Goal: Use online tool/utility: Utilize a website feature to perform a specific function

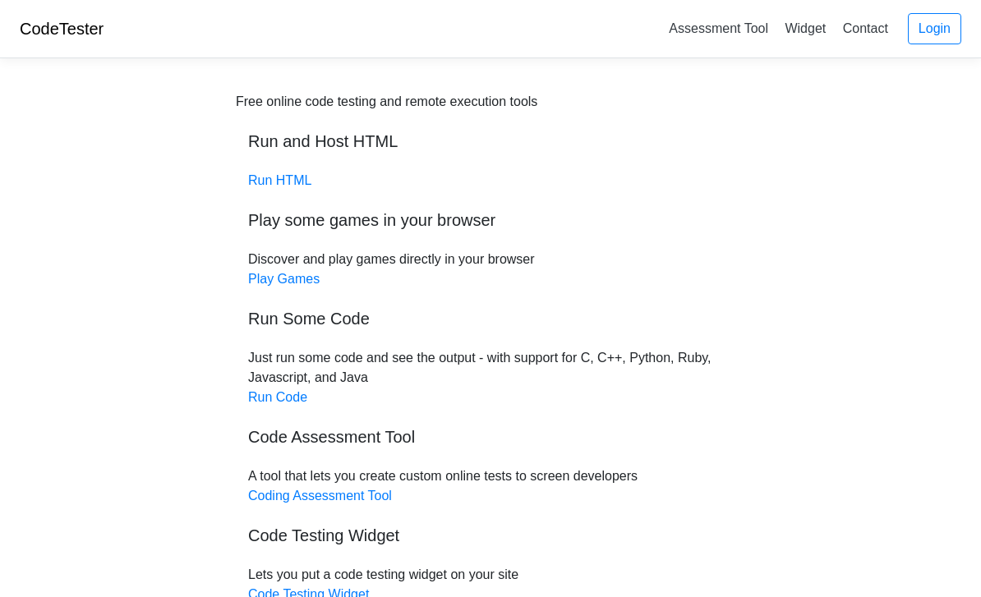
click at [276, 160] on div "Free online code testing and remote execution tools Run and Host HTML Run HTML …" at bounding box center [491, 348] width 510 height 513
click at [293, 176] on link "Run HTML" at bounding box center [279, 180] width 63 height 14
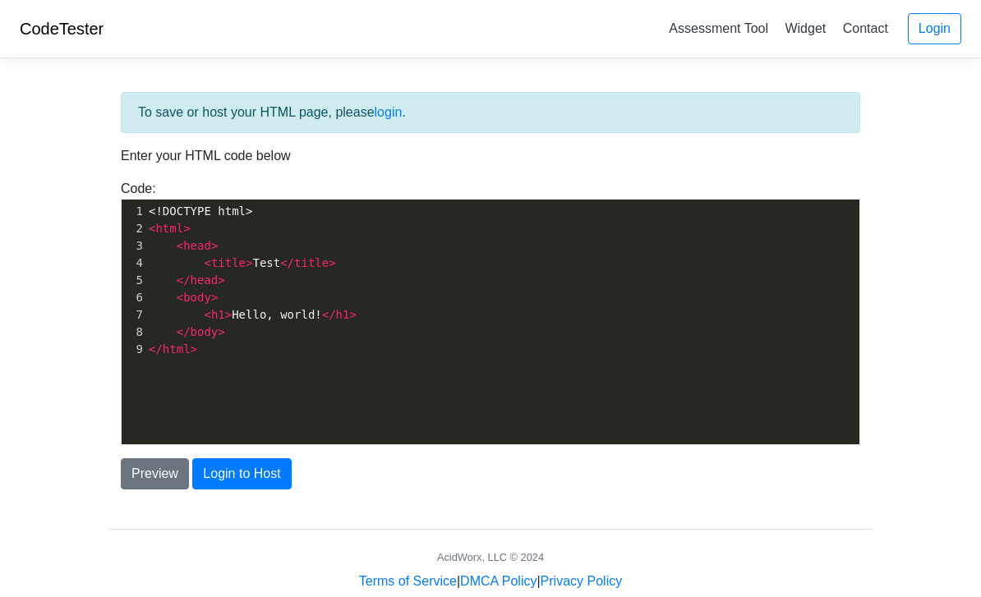
click at [247, 200] on div "xxxxxxxxxx 1 <!DOCTYPE html> 2 < html > 3 < head > 4 < title > Test </ title > …" at bounding box center [502, 281] width 714 height 162
type textarea ">"
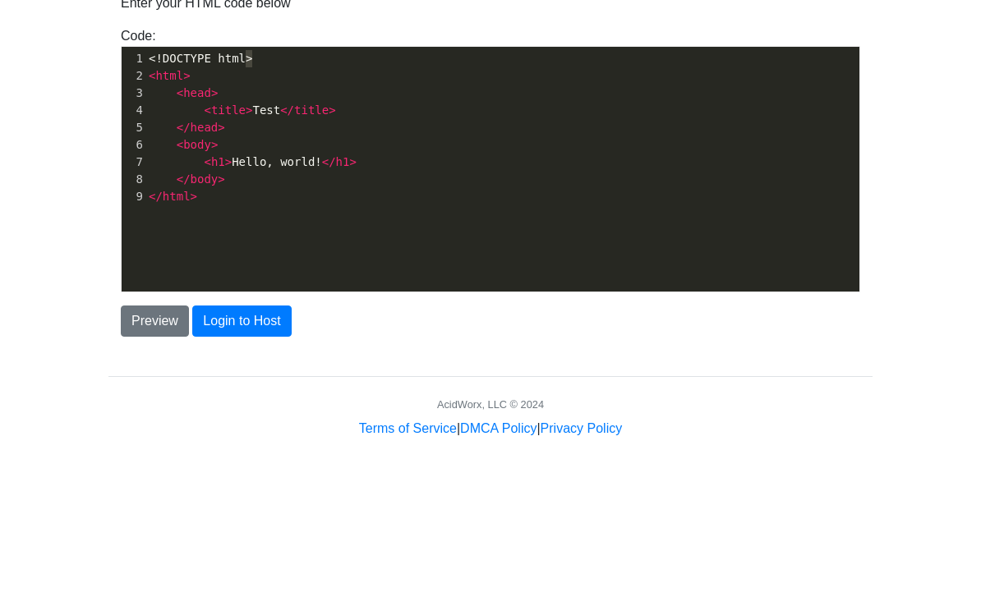
click at [156, 200] on div "x 1 <!DOCTYPE html> 2 < html > 3 < head > 4 < title > Test </ title > 5 </ head…" at bounding box center [502, 281] width 714 height 162
type textarea "<!"
type textarea "h1"
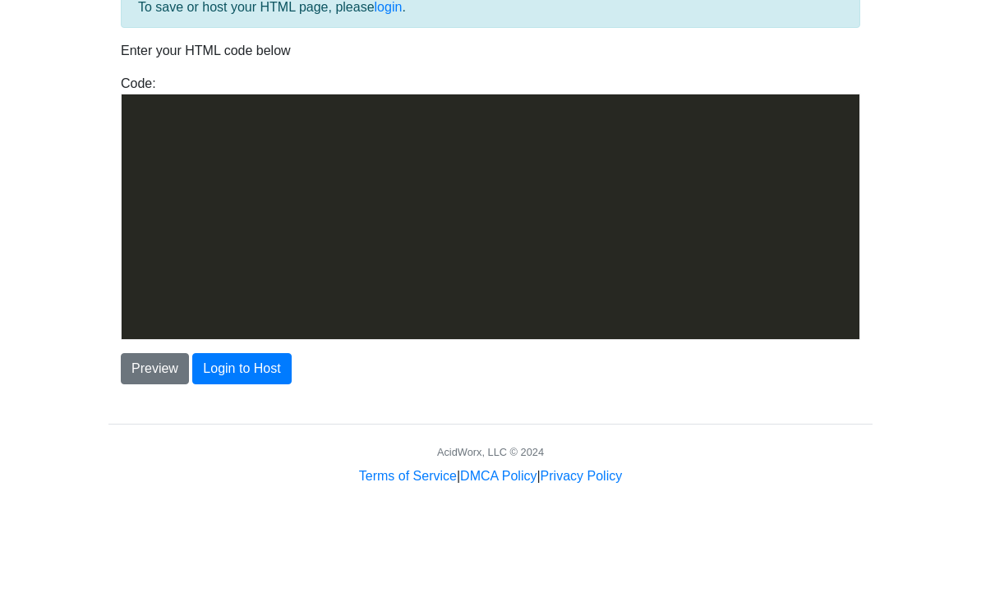
scroll to position [3417, 0]
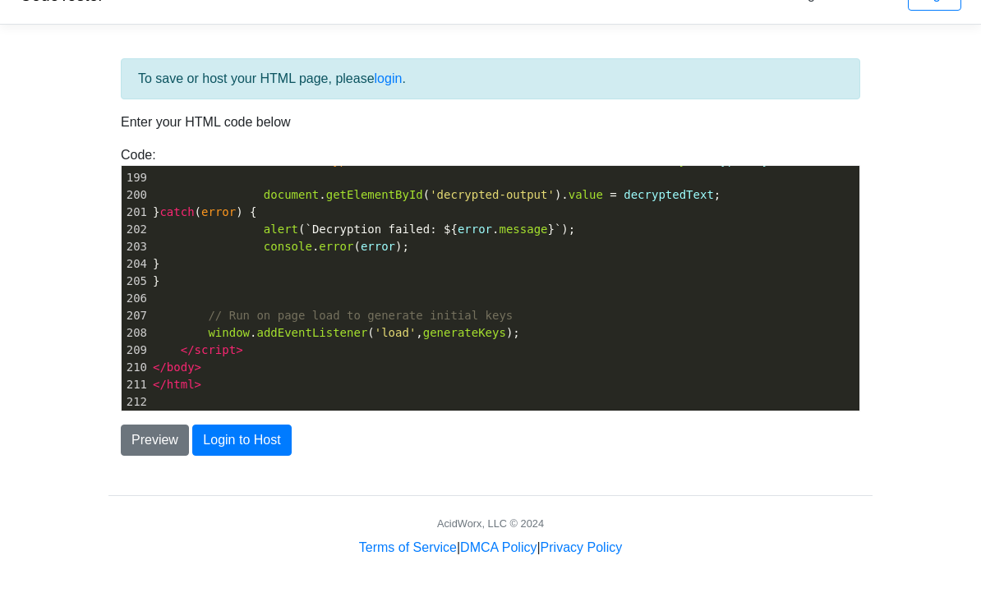
click at [155, 455] on button "Preview" at bounding box center [155, 440] width 68 height 31
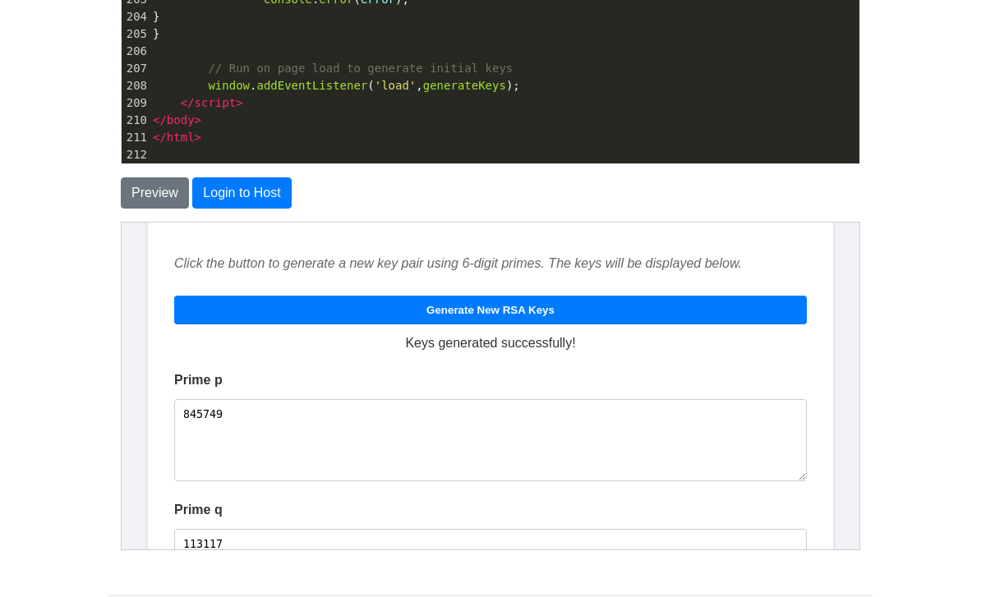
scroll to position [102, 0]
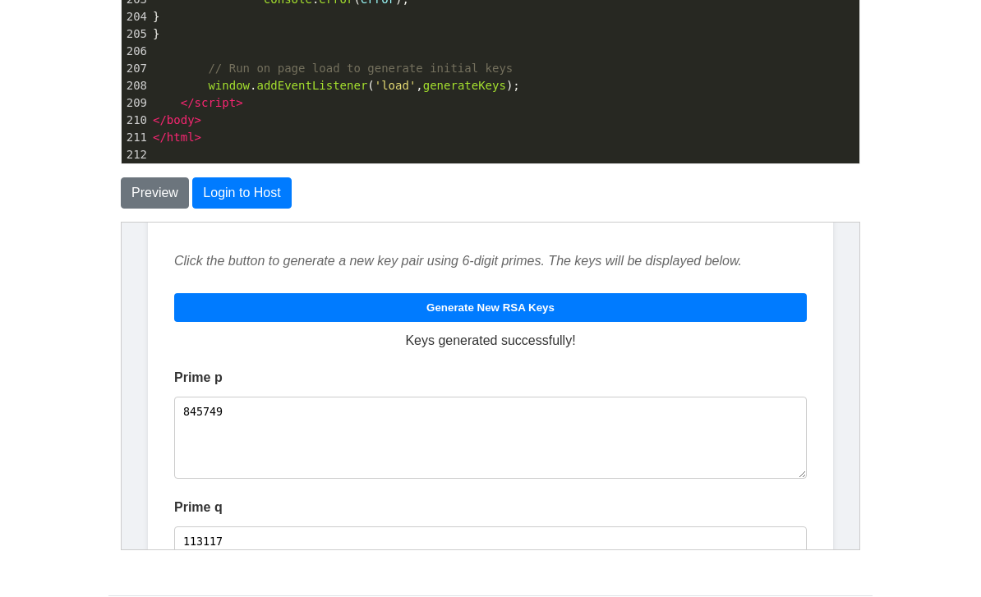
click at [734, 300] on button "Generate New RSA Keys" at bounding box center [489, 307] width 633 height 29
type textarea "390809"
type textarea "644881"
type textarea "252025298729"
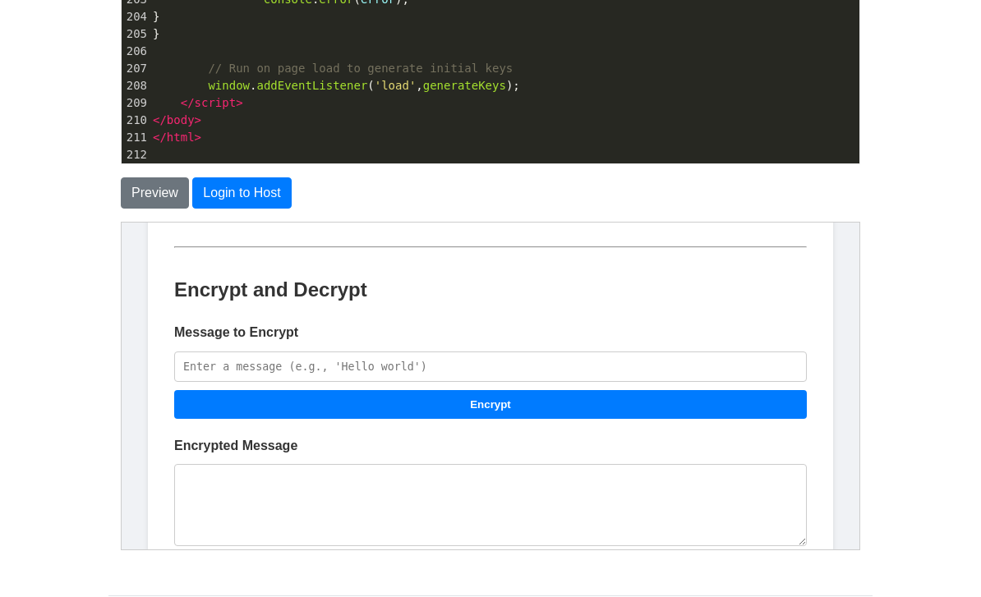
scroll to position [768, 0]
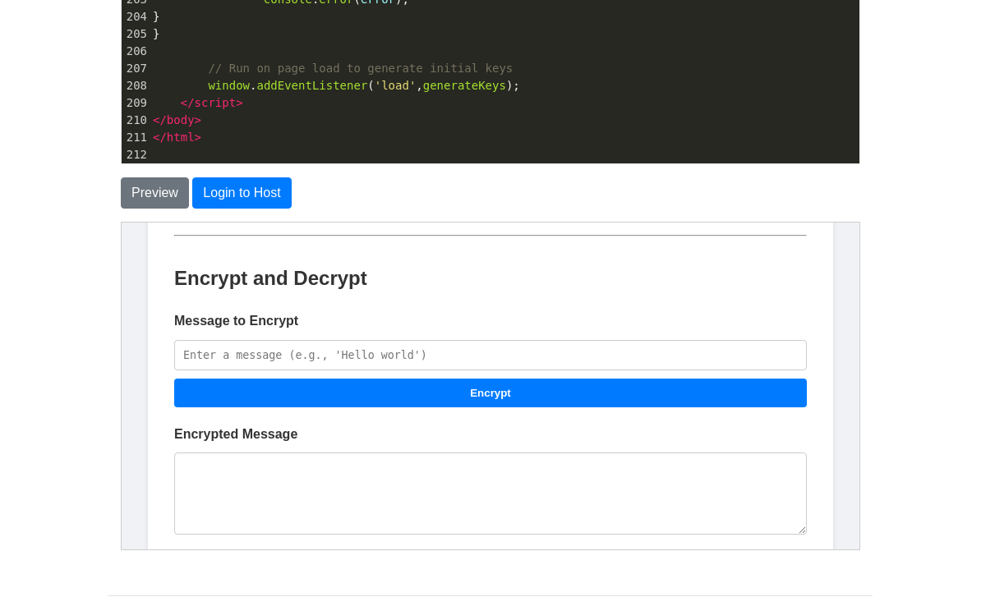
click at [723, 356] on input "Message to Encrypt" at bounding box center [489, 354] width 633 height 30
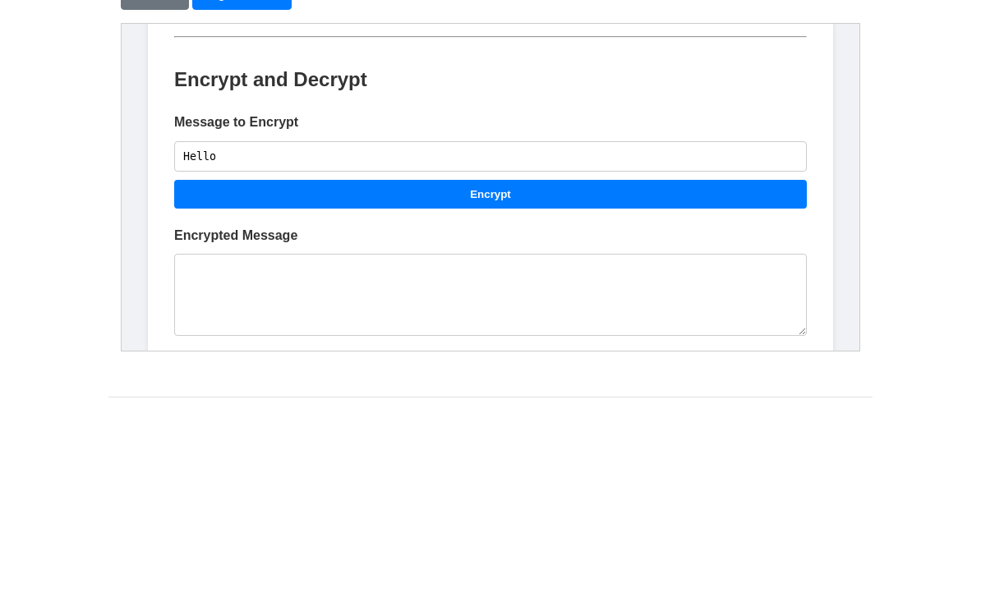
type input "Hello"
click at [448, 253] on textarea "Encrypted Message" at bounding box center [489, 294] width 633 height 82
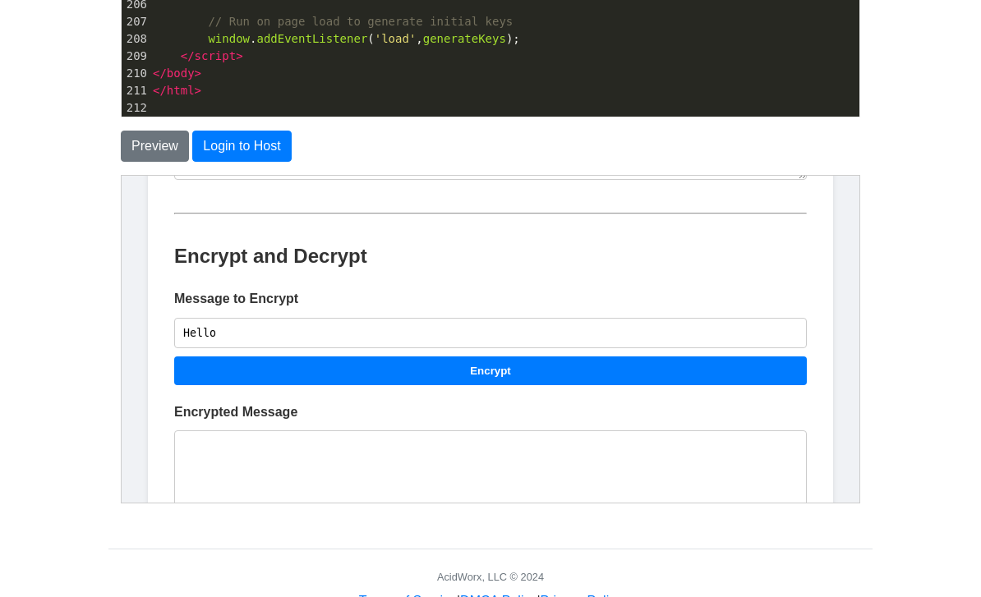
scroll to position [736, 0]
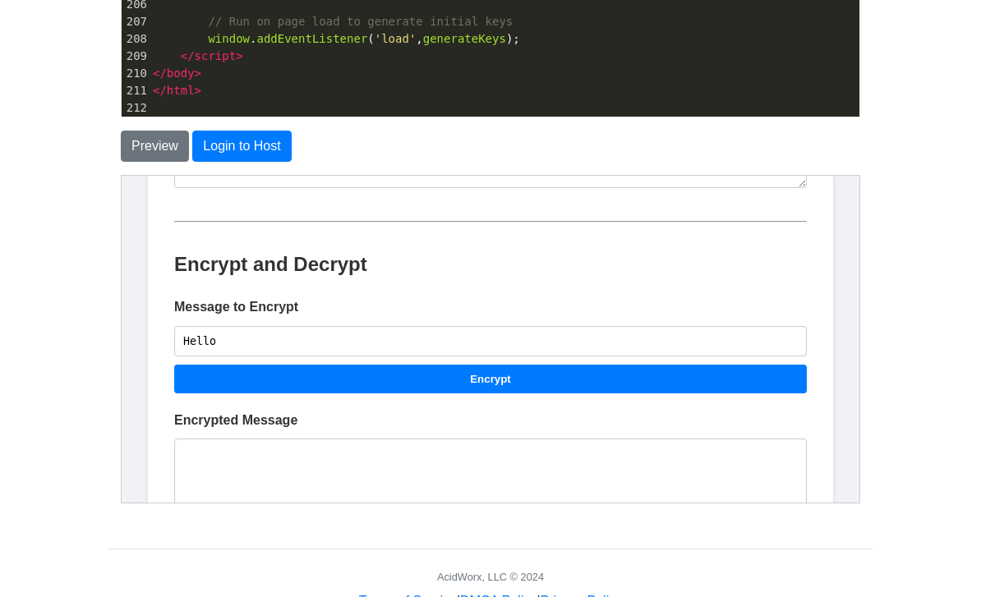
click at [575, 368] on button "Encrypt" at bounding box center [489, 378] width 633 height 29
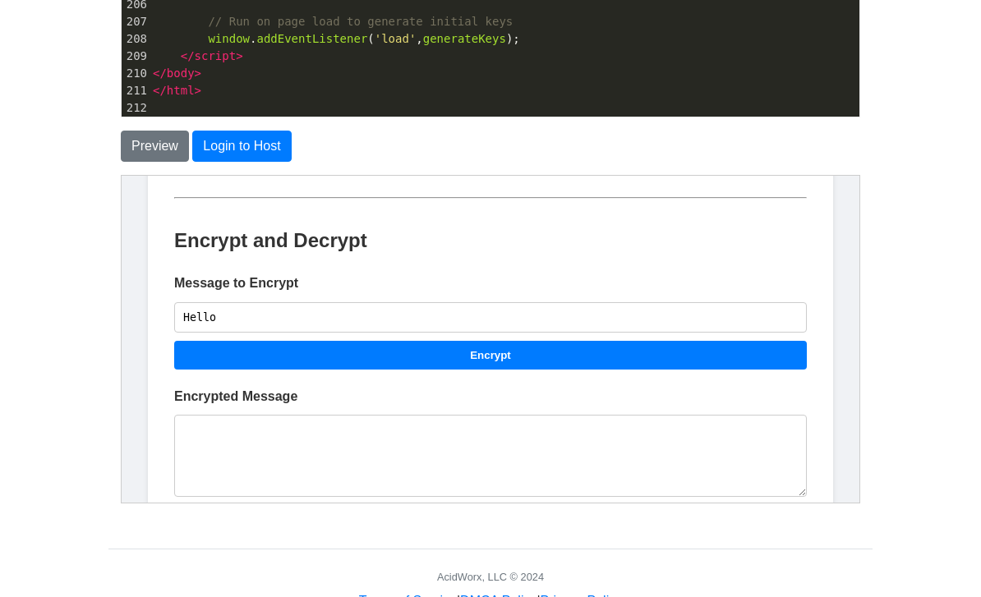
click at [596, 353] on button "Encrypt" at bounding box center [489, 354] width 633 height 29
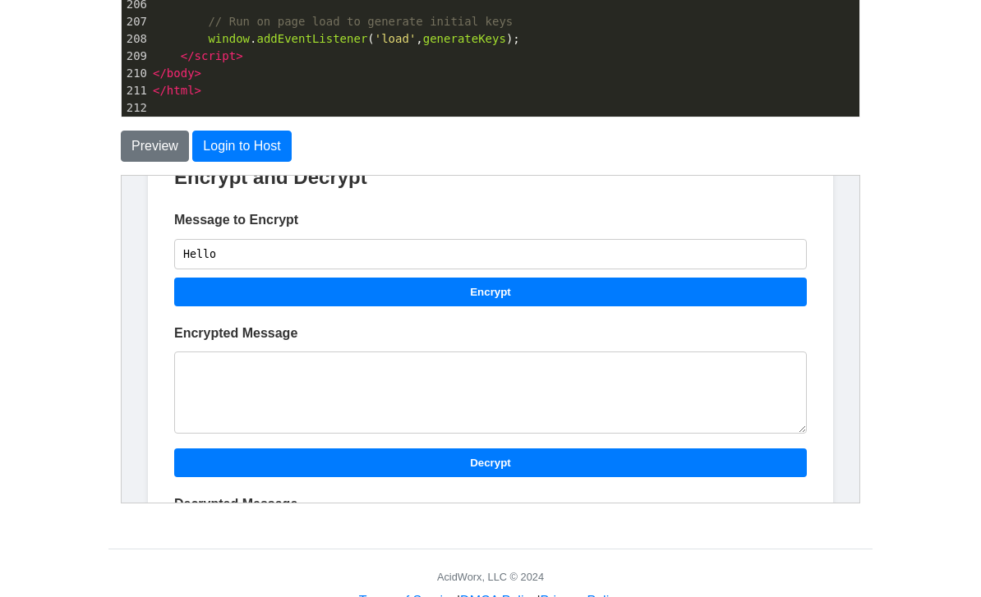
scroll to position [822, 0]
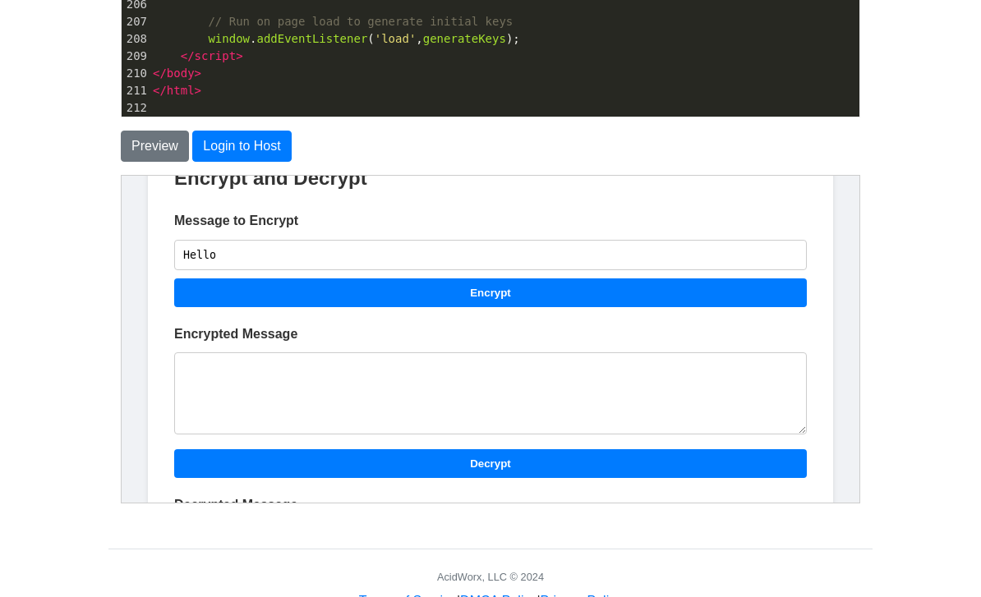
click at [605, 278] on button "Encrypt" at bounding box center [489, 292] width 633 height 29
